Goal: Information Seeking & Learning: Learn about a topic

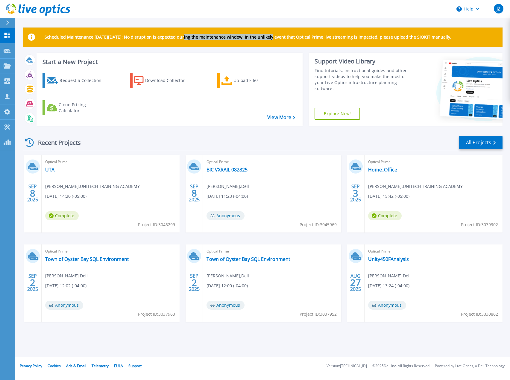
drag, startPoint x: 183, startPoint y: 43, endPoint x: 272, endPoint y: 39, distance: 88.9
click at [272, 39] on div "Scheduled Maintenance [DATE][DATE]: No disruption is expected during the mainte…" at bounding box center [262, 37] width 479 height 19
click at [246, 46] on div "Scheduled Maintenance on Monday 22nd September: No disruption is expected durin…" at bounding box center [262, 37] width 479 height 19
drag, startPoint x: 333, startPoint y: 40, endPoint x: 473, endPoint y: 43, distance: 140.3
click at [473, 43] on div "Scheduled Maintenance on Monday 22nd September: No disruption is expected durin…" at bounding box center [262, 37] width 479 height 19
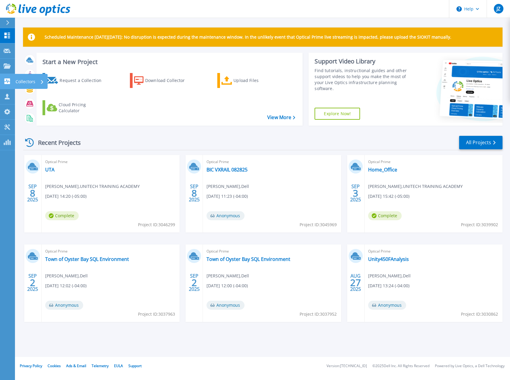
drag, startPoint x: 6, startPoint y: 81, endPoint x: 14, endPoint y: 85, distance: 9.0
click at [6, 81] on icon at bounding box center [7, 81] width 7 height 6
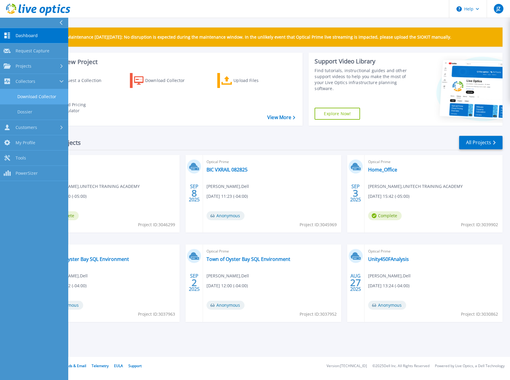
click at [20, 94] on link "Download Collector" at bounding box center [34, 96] width 68 height 15
click at [26, 68] on span "Projects" at bounding box center [24, 65] width 16 height 5
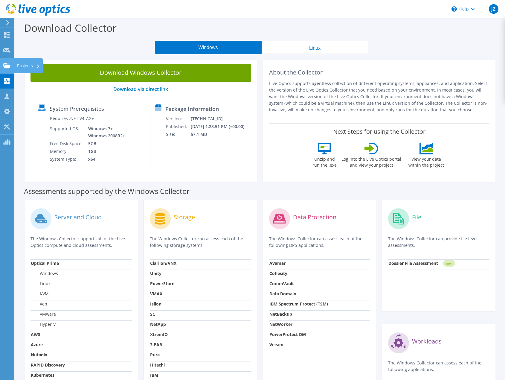
click at [8, 68] on icon at bounding box center [6, 66] width 7 height 6
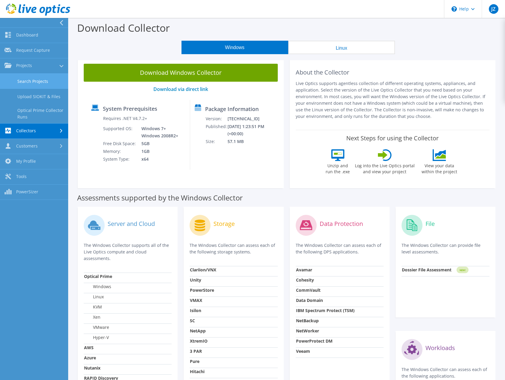
click at [26, 80] on link "Search Projects" at bounding box center [34, 81] width 68 height 15
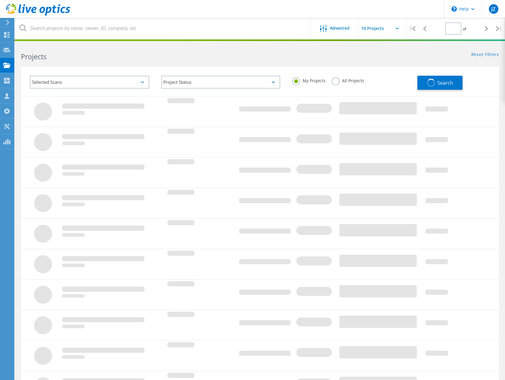
type input "1"
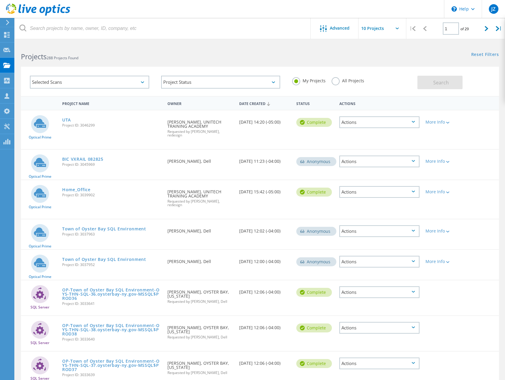
click at [336, 80] on label "All Projects" at bounding box center [348, 80] width 33 height 6
click at [0, 0] on input "All Projects" at bounding box center [0, 0] width 0 height 0
click at [456, 81] on button "Search" at bounding box center [440, 82] width 45 height 13
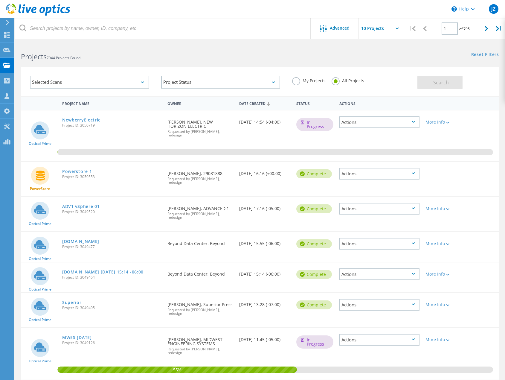
click at [72, 119] on link "NewberryElectric" at bounding box center [81, 120] width 38 height 4
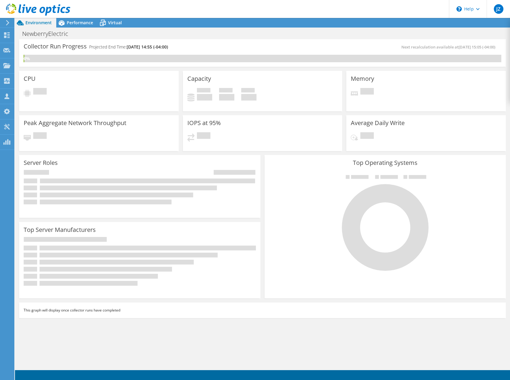
click at [216, 31] on div "NewberryElectric Print" at bounding box center [262, 33] width 495 height 11
click at [83, 21] on span "Performance" at bounding box center [80, 23] width 26 height 6
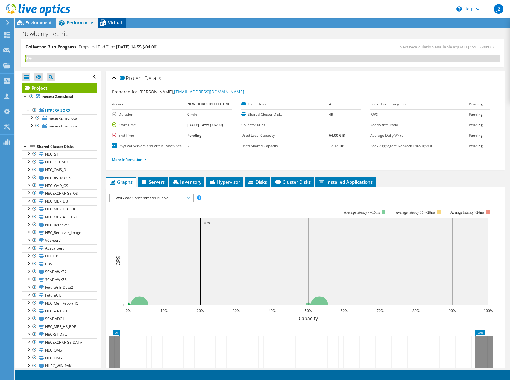
click at [107, 24] on icon at bounding box center [103, 23] width 10 height 10
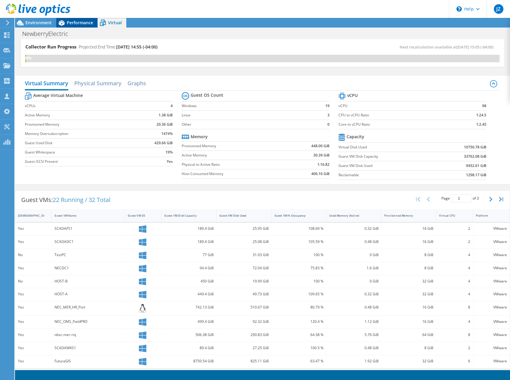
click at [85, 22] on span "Performance" at bounding box center [80, 23] width 26 height 6
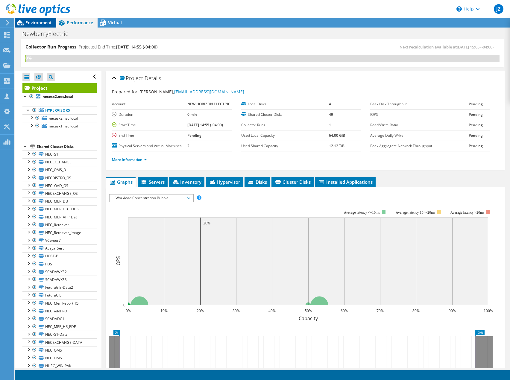
click at [51, 27] on div "Environment" at bounding box center [35, 23] width 41 height 10
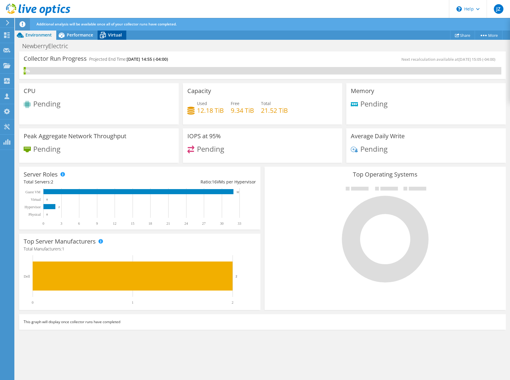
click at [104, 36] on icon at bounding box center [103, 35] width 10 height 10
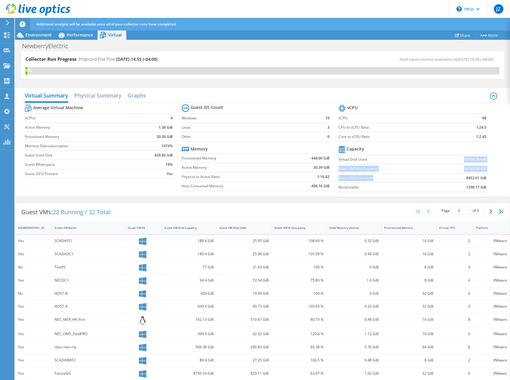
drag, startPoint x: 457, startPoint y: 161, endPoint x: 468, endPoint y: 174, distance: 17.0
click at [468, 174] on tbody "Capacity Virtual Disk Used 10750.78 GiB Guest VM Disk Capacity 33762.08 GiB Gue…" at bounding box center [412, 168] width 148 height 48
click at [468, 174] on td "9452.61 GiB" at bounding box center [460, 177] width 51 height 9
drag, startPoint x: 484, startPoint y: 170, endPoint x: 463, endPoint y: 174, distance: 21.5
click at [462, 167] on section "vCPU vCPU 98 CPU to vCPU Ratio 1:24.5 Core to vCPU Ratio 1:2.45 Capacity Virtua…" at bounding box center [416, 149] width 157 height 92
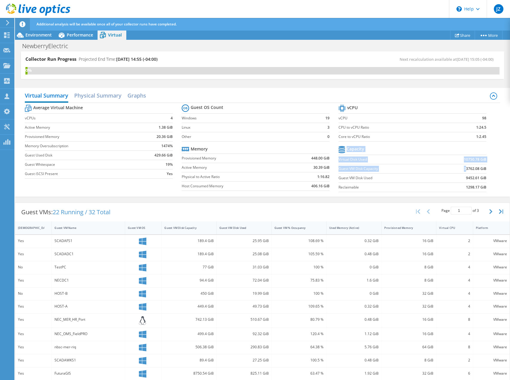
click at [463, 174] on td "9452.61 GiB" at bounding box center [460, 177] width 51 height 9
drag, startPoint x: 457, startPoint y: 177, endPoint x: 485, endPoint y: 179, distance: 27.9
click at [485, 179] on section "vCPU vCPU 98 CPU to vCPU Ratio 1:24.5 Core to vCPU Ratio 1:2.45 Capacity Virtua…" at bounding box center [416, 149] width 157 height 92
drag, startPoint x: 83, startPoint y: 38, endPoint x: 47, endPoint y: 35, distance: 35.7
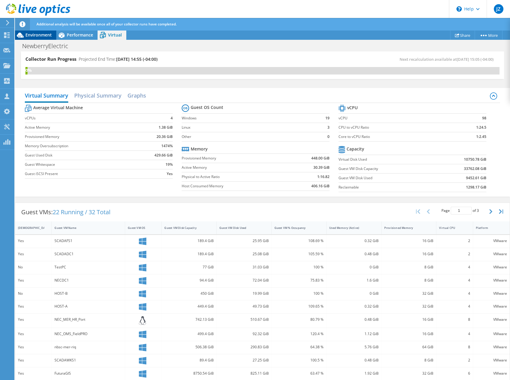
click at [83, 38] on div "Performance" at bounding box center [76, 35] width 41 height 10
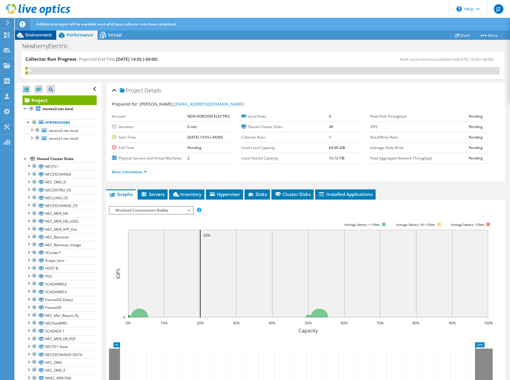
click at [43, 35] on span "Environment" at bounding box center [38, 35] width 26 height 6
